Goal: Information Seeking & Learning: Learn about a topic

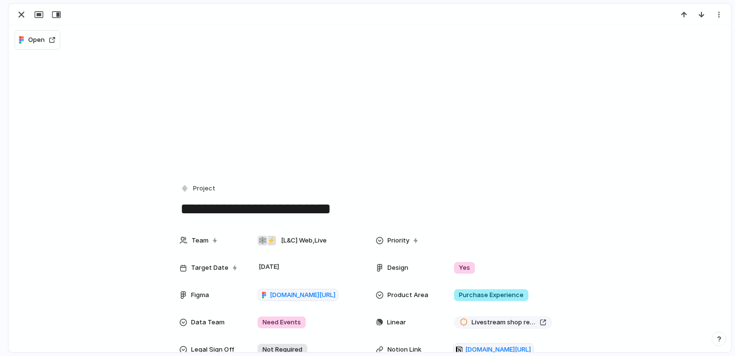
scroll to position [339, 0]
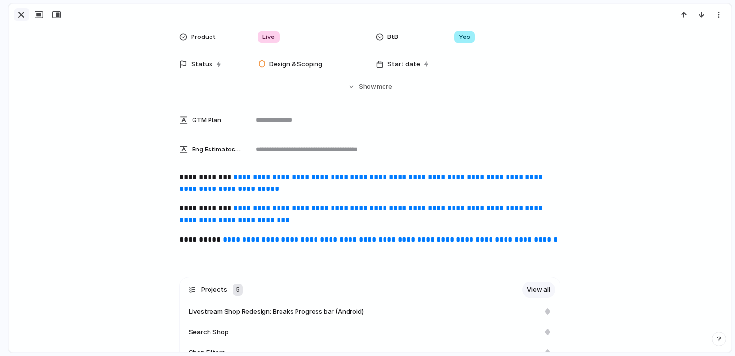
click at [22, 12] on div "button" at bounding box center [22, 15] width 12 height 12
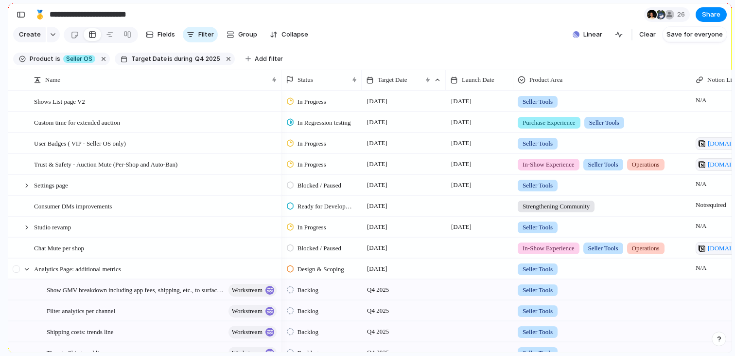
click at [21, 269] on div at bounding box center [18, 272] width 18 height 26
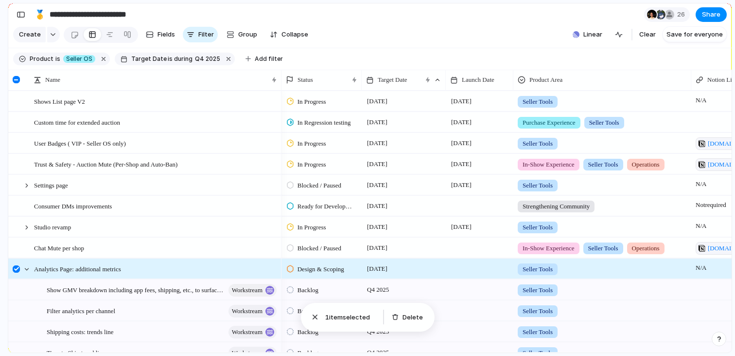
click at [17, 267] on div at bounding box center [16, 268] width 7 height 7
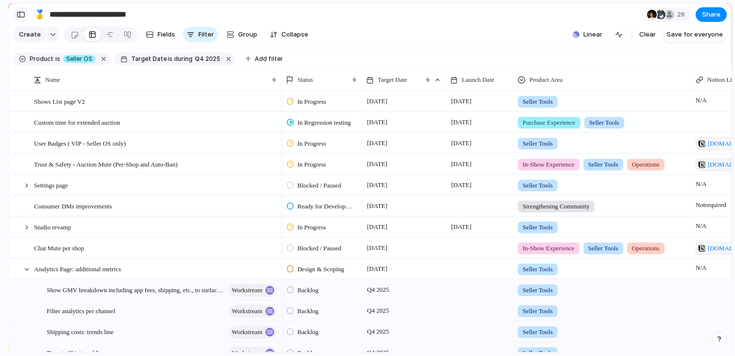
click at [25, 18] on button "button" at bounding box center [21, 15] width 16 height 16
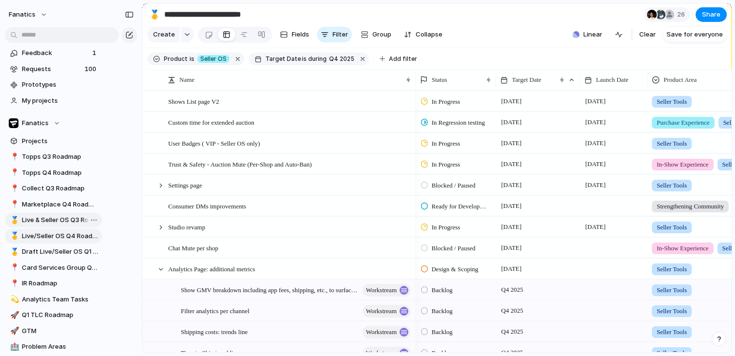
click at [46, 222] on span "Live & Seller OS Q3 Roadmap" at bounding box center [60, 220] width 77 height 10
type input "**********"
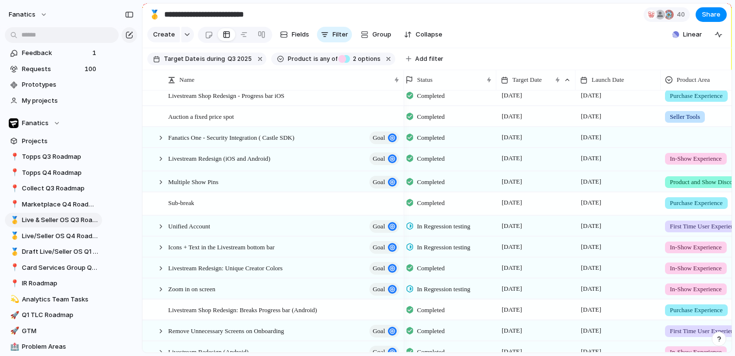
scroll to position [105, 0]
